Goal: Find contact information: Find contact information

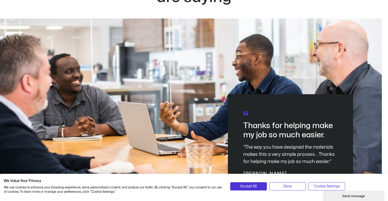
scroll to position [1397, 0]
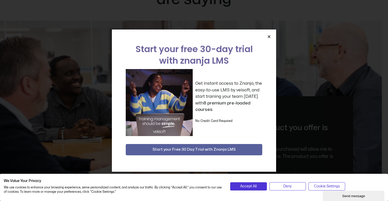
click at [270, 37] on icon "Close" at bounding box center [269, 37] width 4 height 4
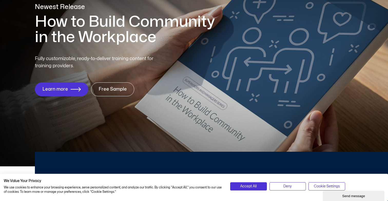
scroll to position [0, 0]
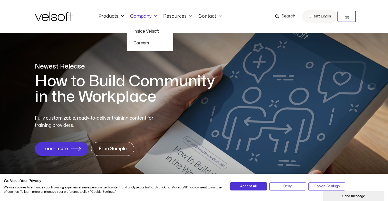
click at [141, 30] on link "Inside Velsoft" at bounding box center [149, 31] width 33 height 12
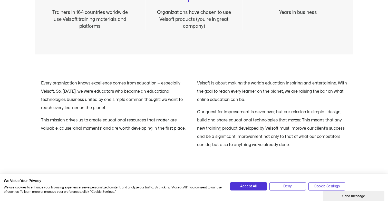
scroll to position [576, 0]
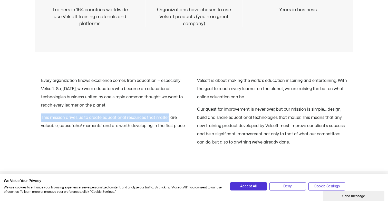
drag, startPoint x: 42, startPoint y: 117, endPoint x: 167, endPoint y: 116, distance: 125.1
click at [167, 116] on p "This mission drives us to create educational resources that matter, are valuabl…" at bounding box center [116, 121] width 150 height 16
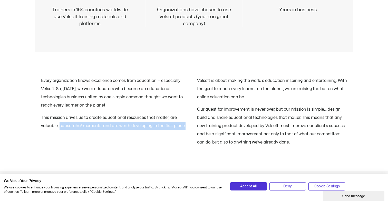
drag, startPoint x: 58, startPoint y: 126, endPoint x: 152, endPoint y: 137, distance: 93.9
click at [152, 137] on div "Every organization knows excellence comes from education — especially Velsoft. …" at bounding box center [116, 111] width 150 height 70
click at [169, 136] on div "Every organization knows excellence comes from education — especially Velsoft. …" at bounding box center [116, 111] width 150 height 70
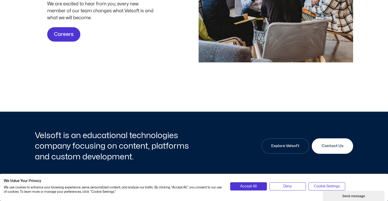
scroll to position [1602, 0]
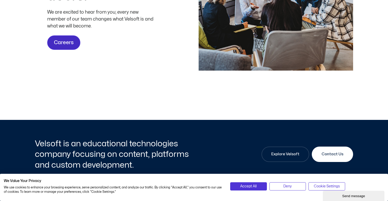
click at [64, 47] on span "Careers" at bounding box center [64, 42] width 20 height 8
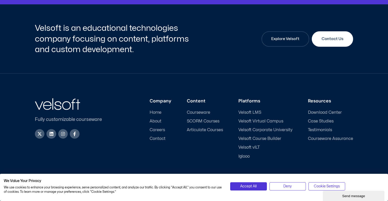
scroll to position [714, 0]
click at [182, 61] on div "Velsoft is an educational technologies company focusing on content, platforms a…" at bounding box center [194, 38] width 318 height 69
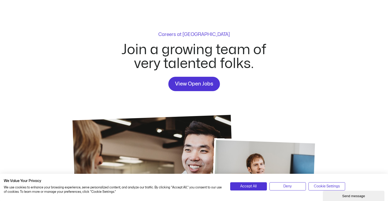
scroll to position [0, 0]
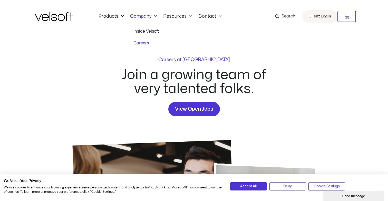
click at [143, 34] on link "Inside Velsoft" at bounding box center [149, 31] width 33 height 12
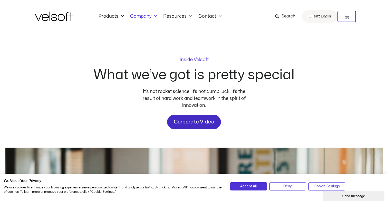
click at [199, 125] on span "Corporate Video" at bounding box center [194, 122] width 41 height 8
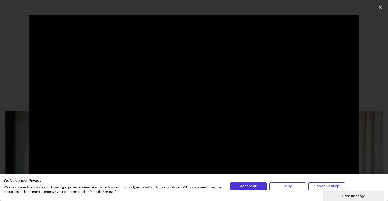
scroll to position [37, 0]
click at [288, 186] on span "Deny" at bounding box center [287, 186] width 8 height 6
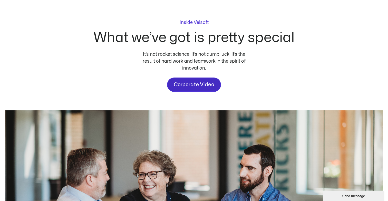
click at [203, 88] on span "Corporate Video" at bounding box center [194, 85] width 41 height 8
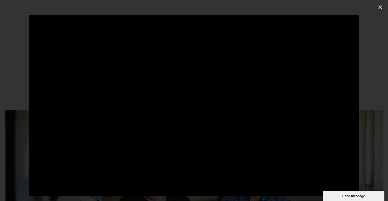
click at [369, 160] on div at bounding box center [194, 100] width 388 height 171
click at [381, 7] on icon "Close (Esc)" at bounding box center [379, 7] width 5 height 5
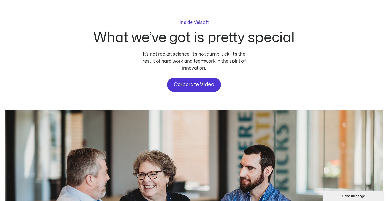
drag, startPoint x: 202, startPoint y: 85, endPoint x: 99, endPoint y: 4, distance: 131.4
click at [0, 0] on div "Inside Velsoft What we’ve got is pretty special It’s not rocket science. It’s n…" at bounding box center [194, 152] width 388 height 313
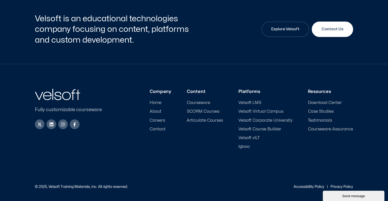
scroll to position [1728, 0]
click at [330, 37] on link "Contact Us" at bounding box center [331, 29] width 41 height 15
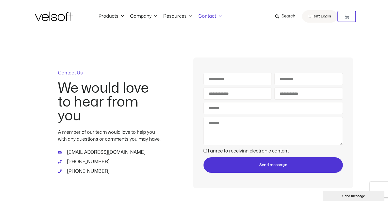
click at [62, 15] on img at bounding box center [54, 16] width 38 height 9
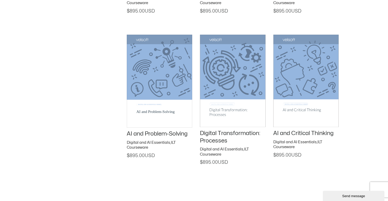
scroll to position [819, 0]
